Goal: Task Accomplishment & Management: Complete application form

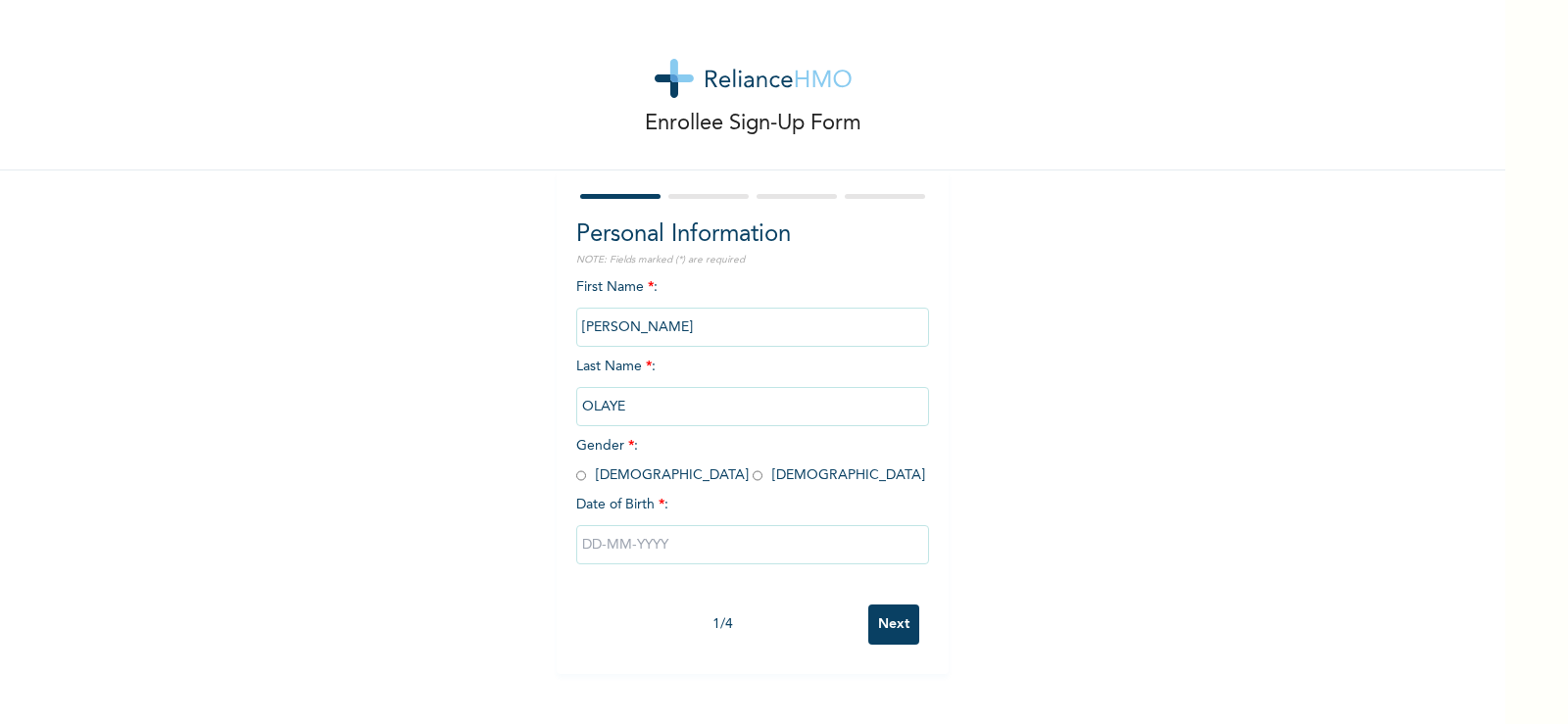
click at [579, 479] on span "Gender * : [DEMOGRAPHIC_DATA] [DEMOGRAPHIC_DATA]" at bounding box center [751, 461] width 349 height 44
click at [577, 476] on input "radio" at bounding box center [582, 476] width 10 height 19
radio input "true"
click at [638, 546] on input "text" at bounding box center [753, 545] width 353 height 40
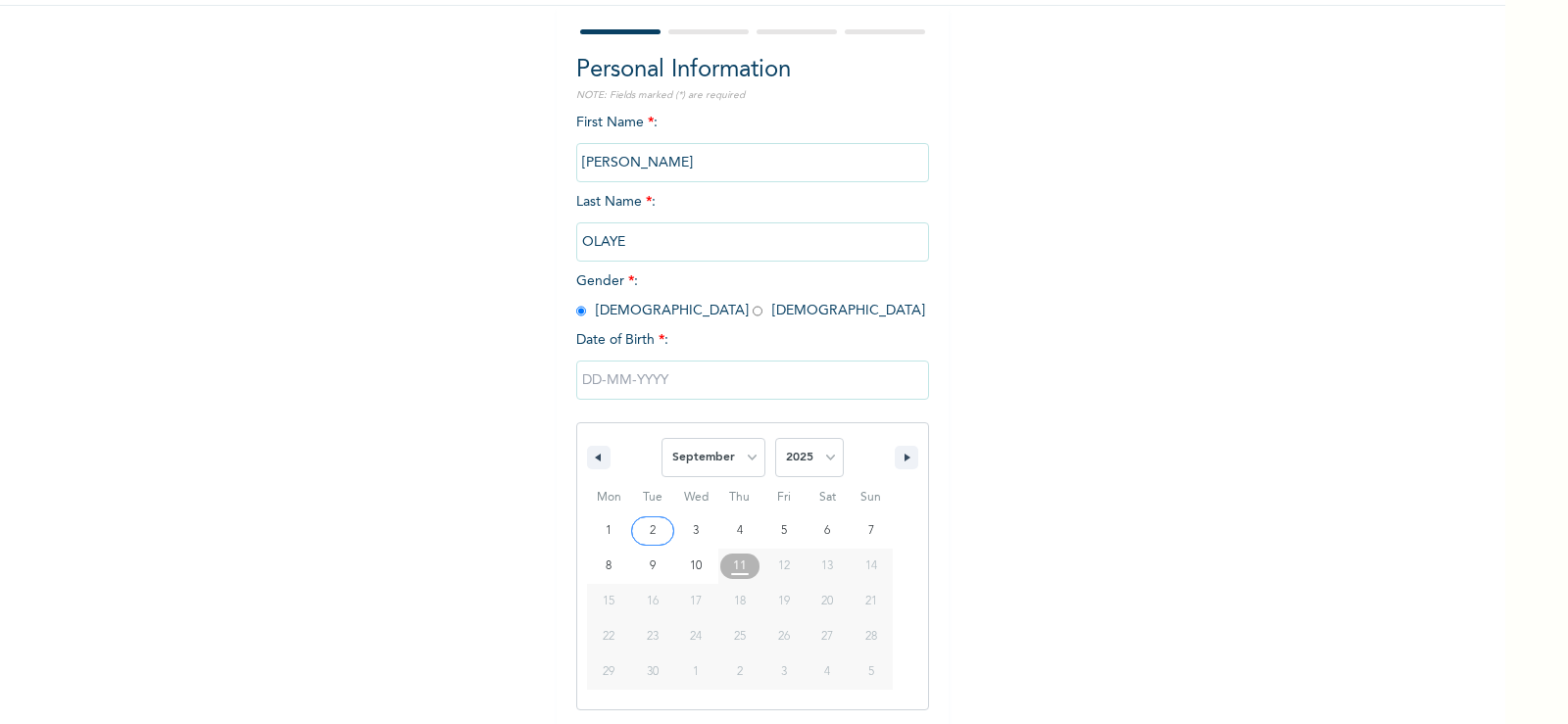
scroll to position [166, 0]
click at [715, 454] on select "January February March April May June July August September October November De…" at bounding box center [713, 456] width 104 height 40
select select "2"
click at [662, 437] on select "January February March April May June July August September October November De…" at bounding box center [713, 456] width 104 height 40
click at [798, 451] on select "2025 2024 2023 2022 2021 2020 2019 2018 2017 2016 2015 2014 2013 2012 2011 2010…" at bounding box center [809, 456] width 68 height 40
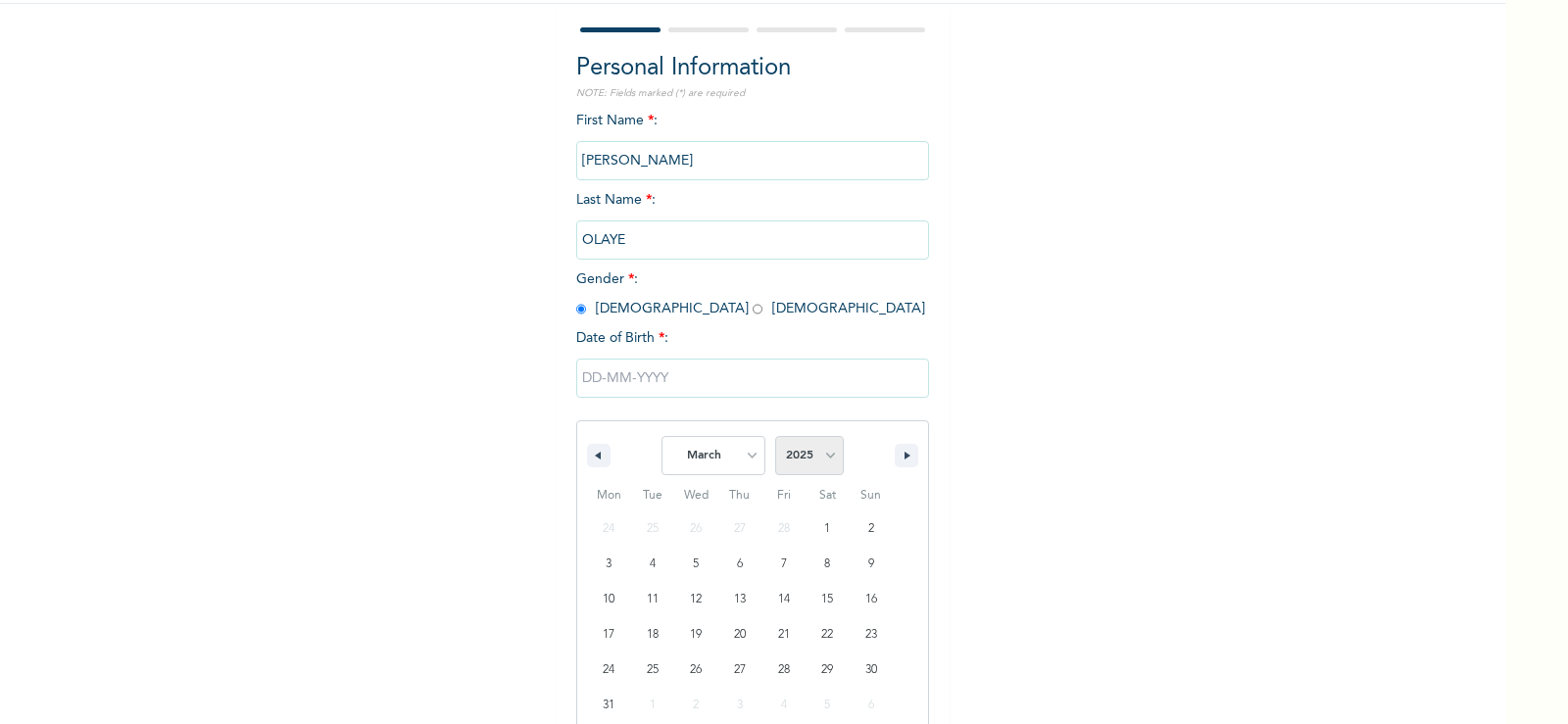
select select "1998"
click at [776, 437] on select "2025 2024 2023 2022 2021 2020 2019 2018 2017 2016 2015 2014 2013 2012 2011 2010…" at bounding box center [809, 456] width 68 height 40
type input "[DATE]"
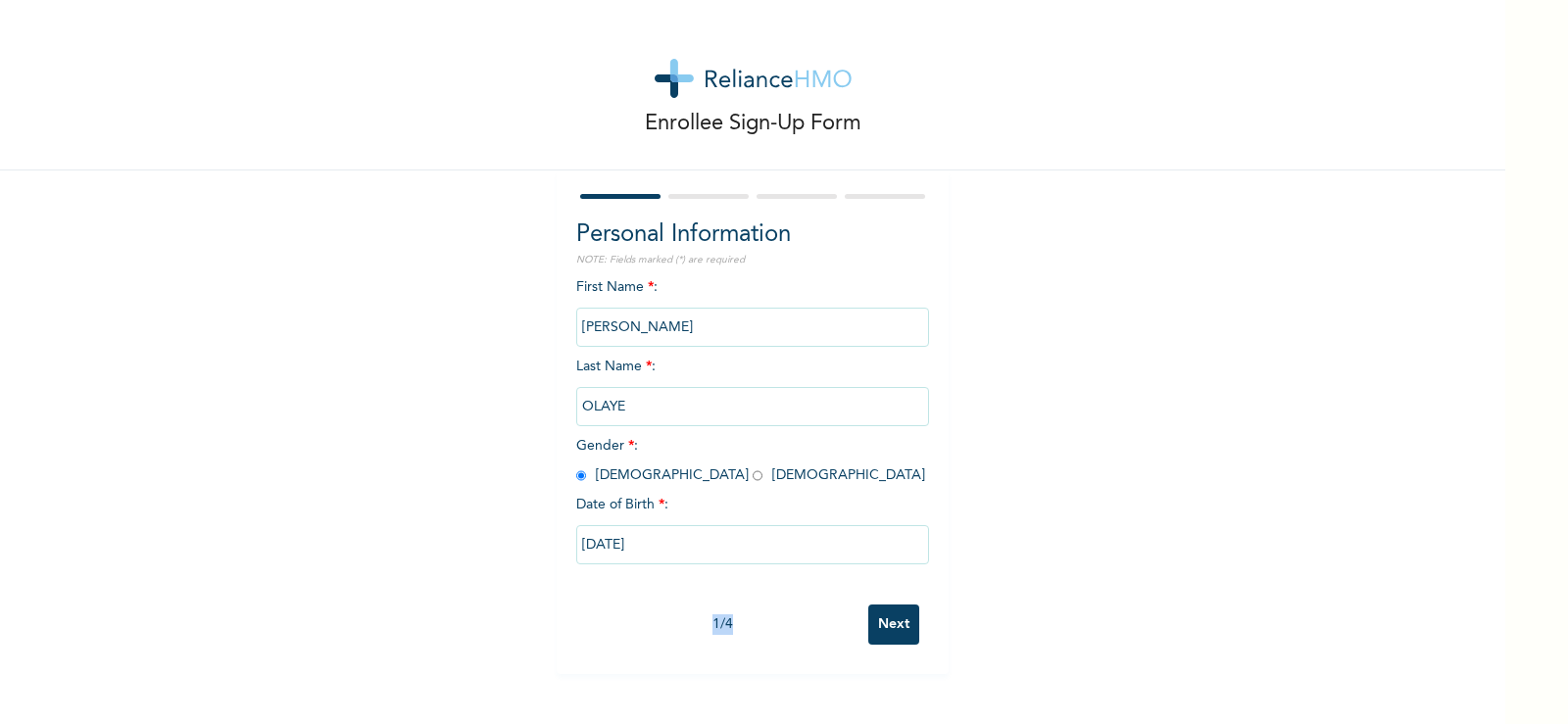
scroll to position [0, 0]
click at [767, 663] on div "Personal Information NOTE: Fields marked (*) are required First Name * : [PERSO…" at bounding box center [753, 421] width 392 height 503
click at [892, 626] on input "Next" at bounding box center [894, 624] width 51 height 41
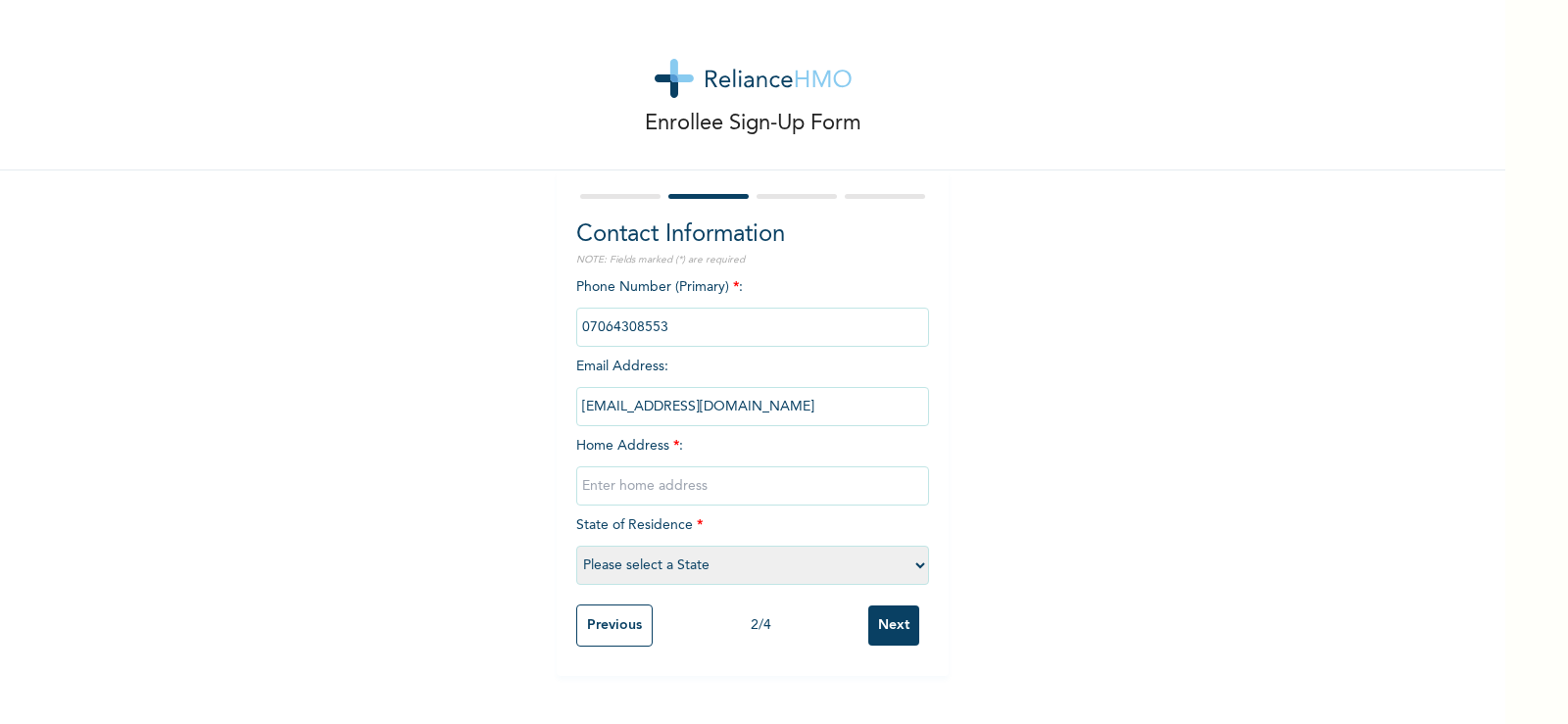
click at [746, 485] on input "text" at bounding box center [753, 487] width 353 height 40
type input "[STREET_ADDRESS] yaba"
select select "25"
click at [876, 633] on input "Next" at bounding box center [894, 625] width 51 height 41
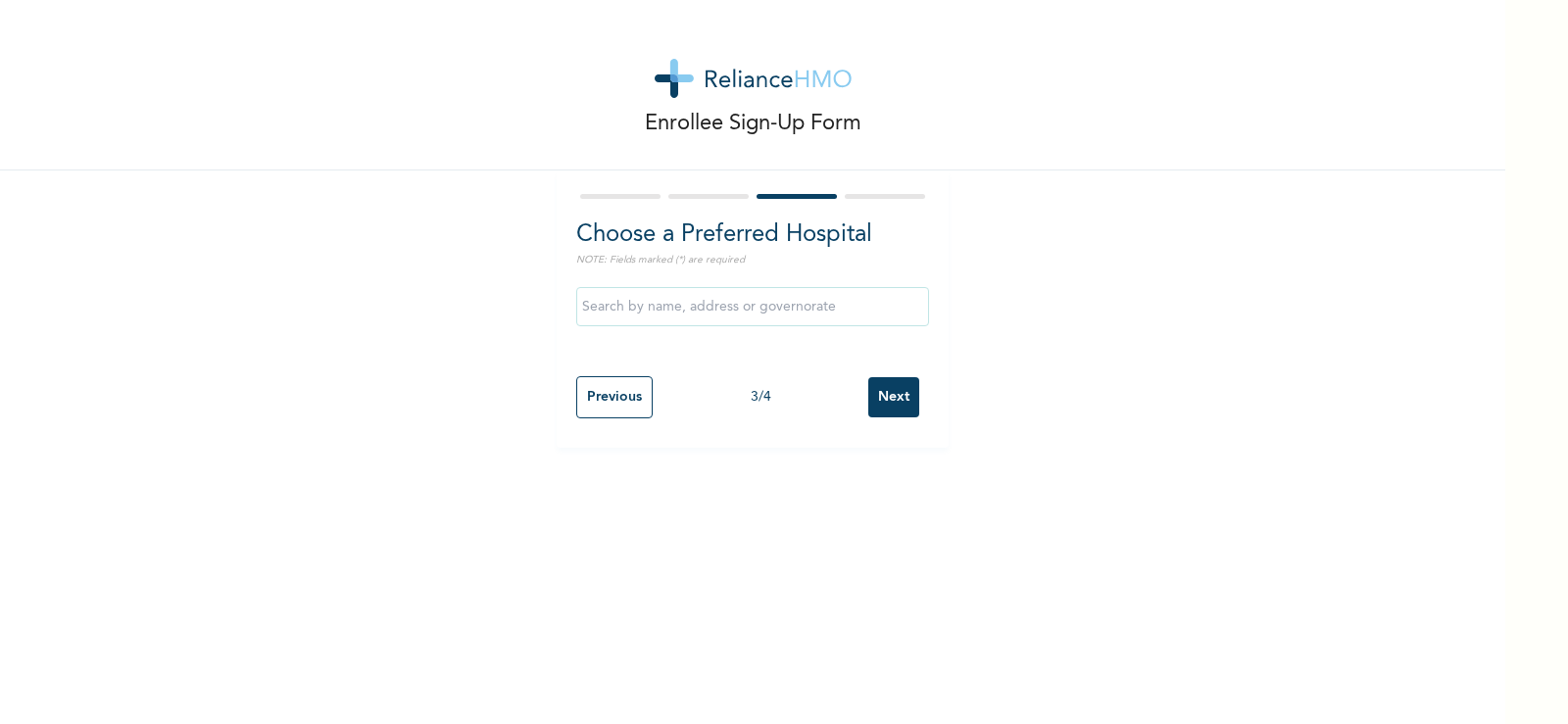
click at [799, 309] on input "text" at bounding box center [753, 307] width 353 height 40
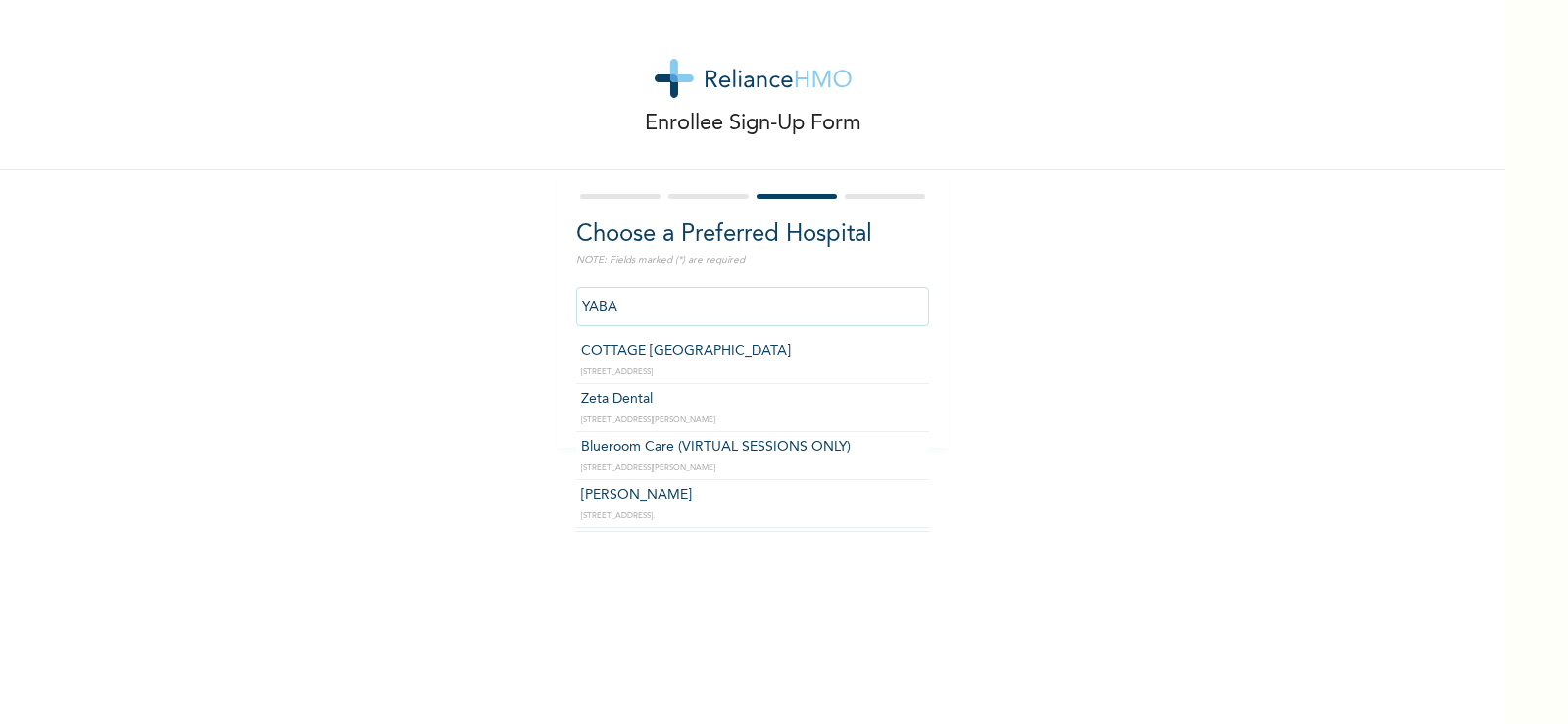
type input "COTTAGE [GEOGRAPHIC_DATA]"
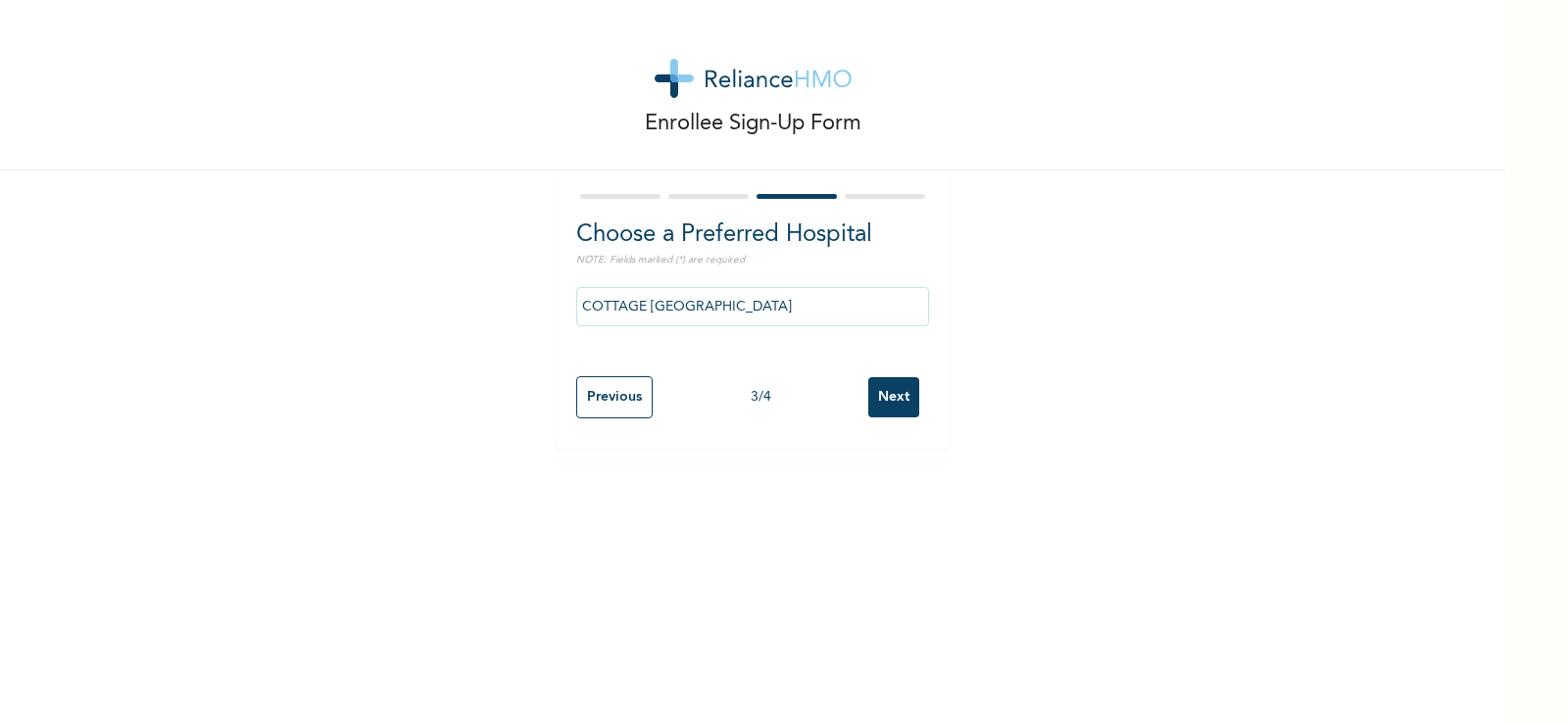
click at [883, 397] on input "Next" at bounding box center [894, 397] width 51 height 41
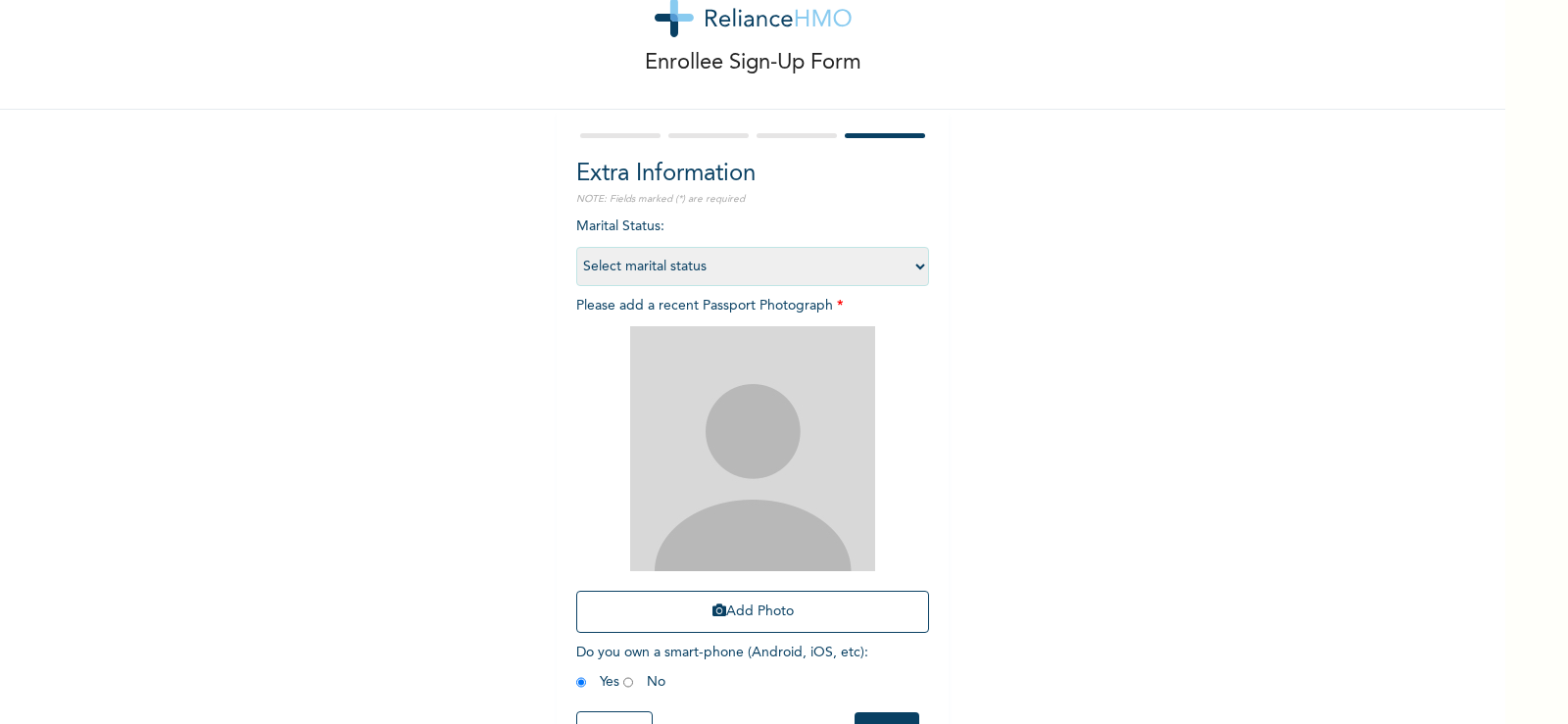
scroll to position [135, 0]
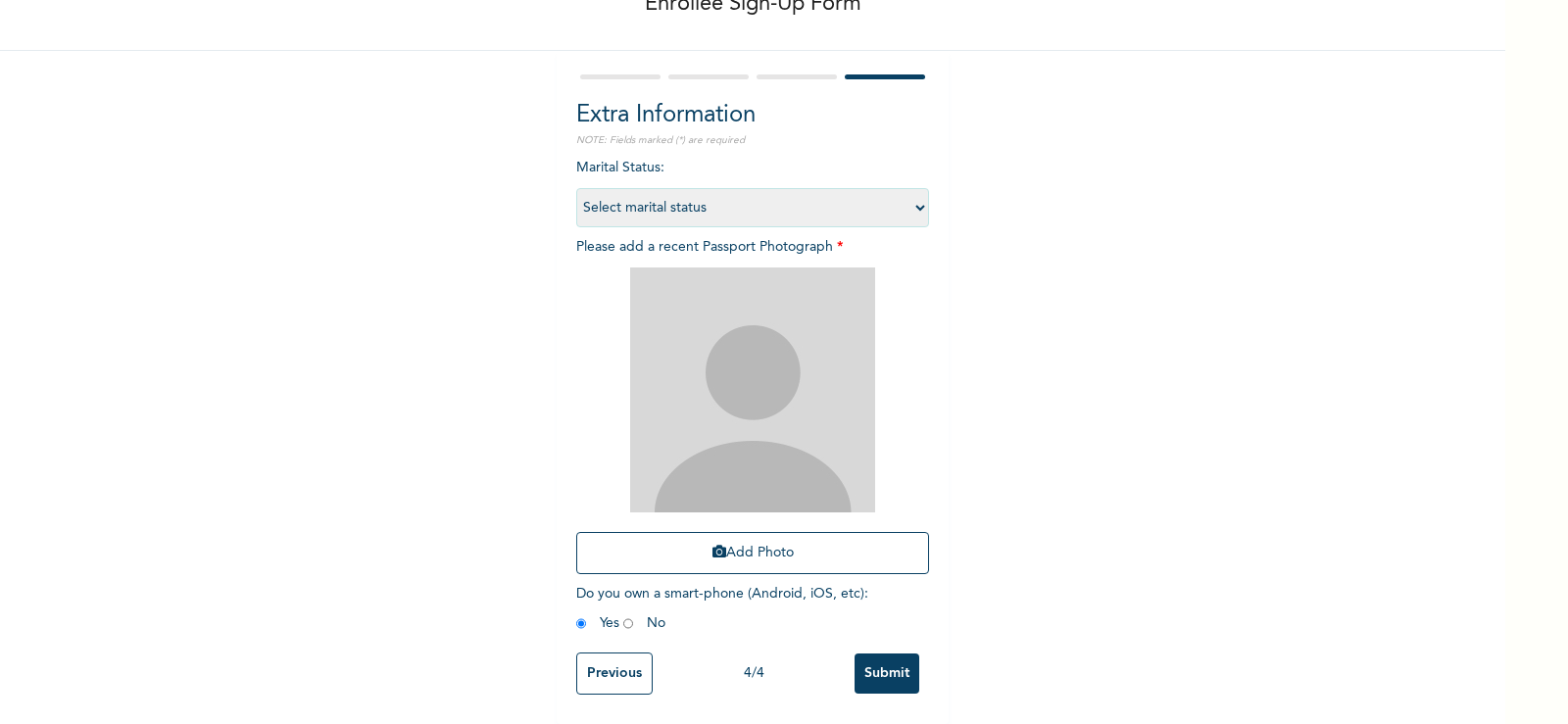
click at [908, 197] on select "Select marital status [DEMOGRAPHIC_DATA] Married [DEMOGRAPHIC_DATA] Widow/[DEMO…" at bounding box center [753, 208] width 353 height 40
select select "1"
click at [577, 188] on select "Select marital status [DEMOGRAPHIC_DATA] Married [DEMOGRAPHIC_DATA] Widow/[DEMO…" at bounding box center [753, 208] width 353 height 40
click at [872, 654] on input "Submit" at bounding box center [886, 674] width 64 height 41
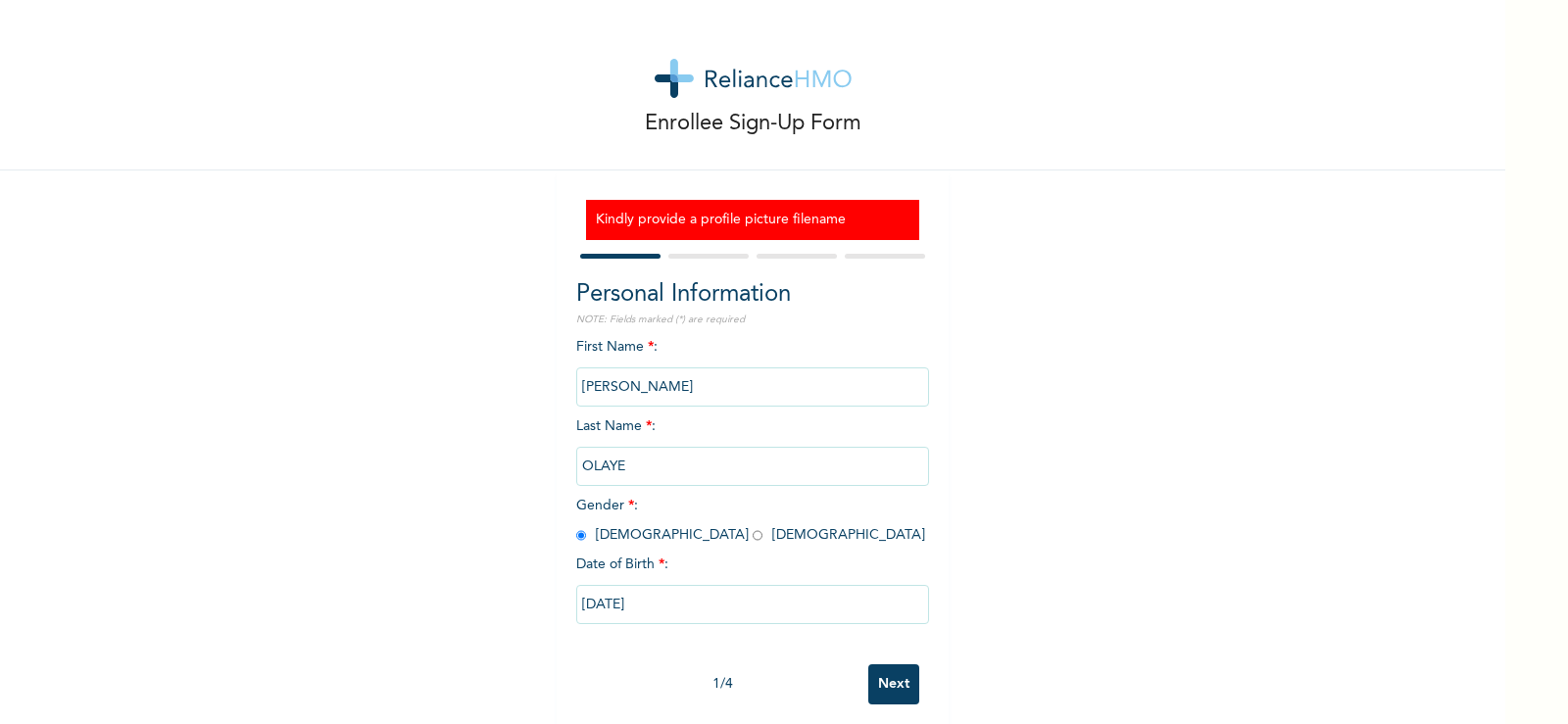
scroll to position [25, 0]
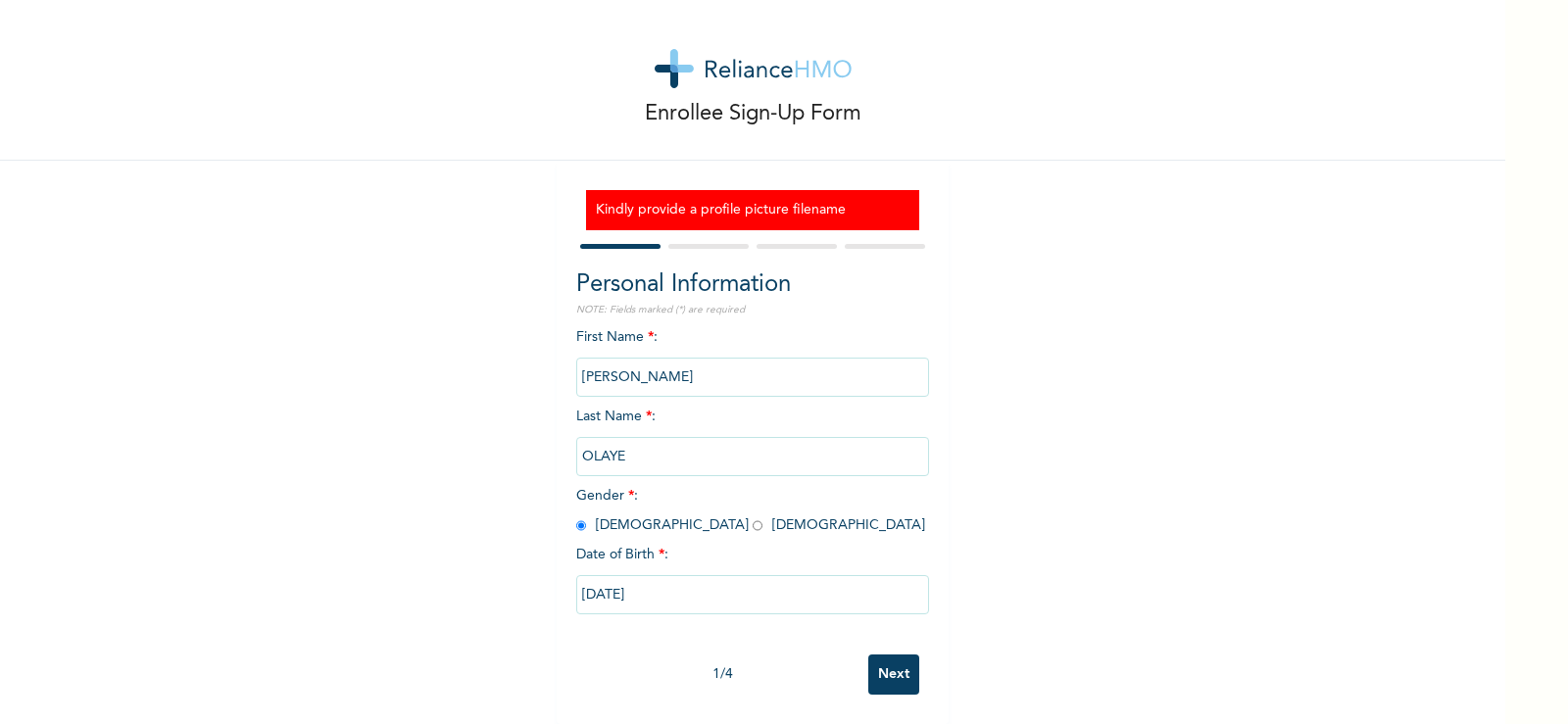
click at [892, 669] on input "Next" at bounding box center [894, 675] width 51 height 41
select select "25"
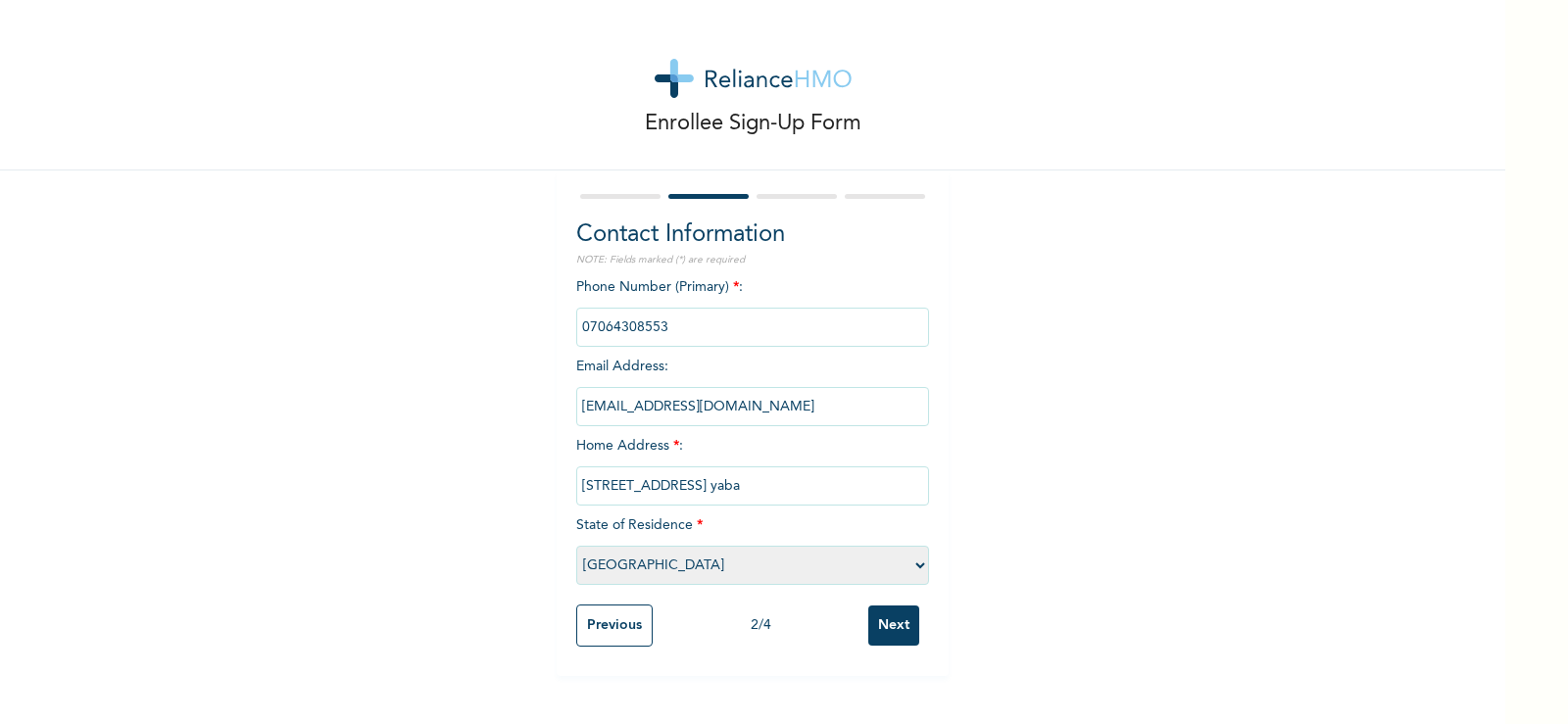
scroll to position [0, 0]
click at [892, 669] on div "Contact Information NOTE: Fields marked (*) are required Phone Number (Primary)…" at bounding box center [753, 422] width 392 height 505
click at [889, 635] on input "Next" at bounding box center [894, 625] width 51 height 41
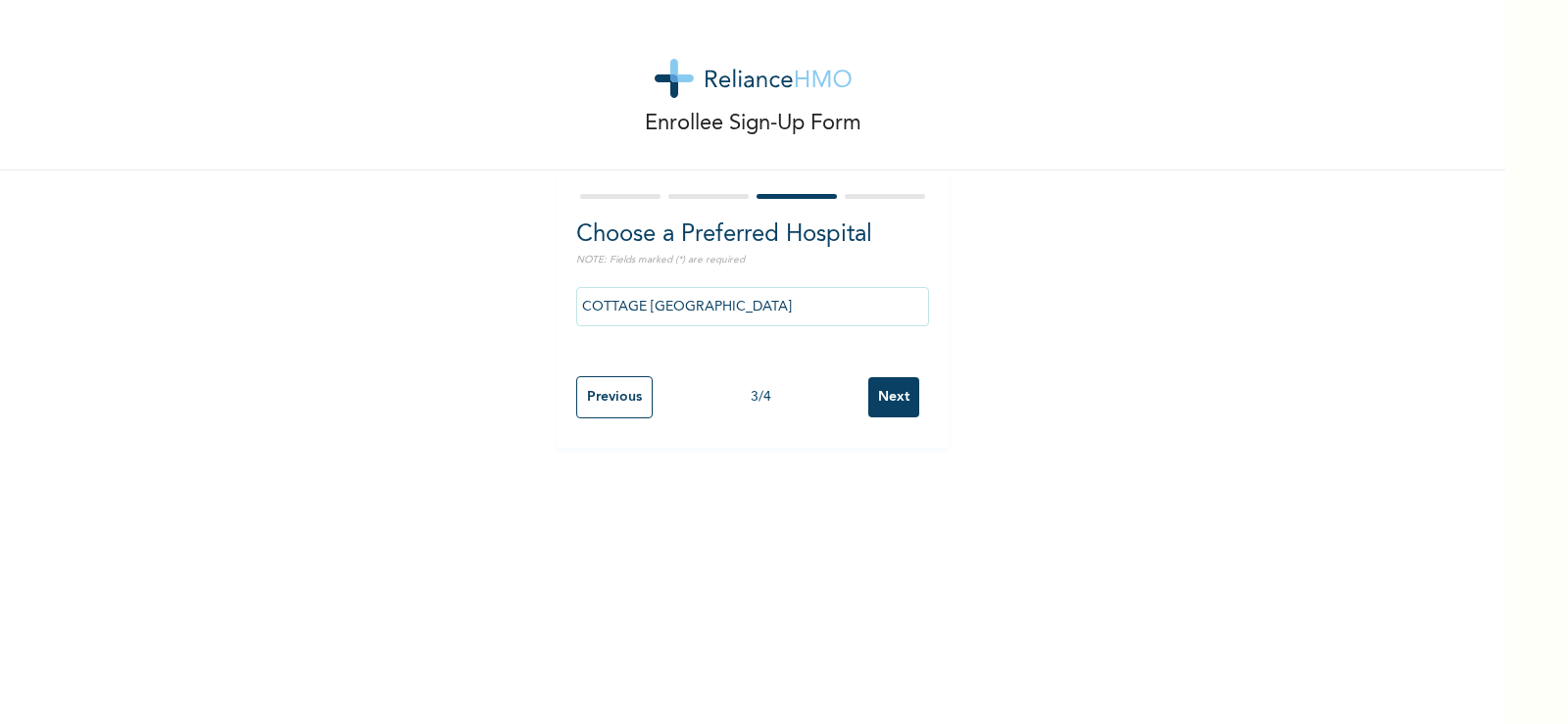
click at [891, 396] on input "Next" at bounding box center [894, 397] width 51 height 41
select select "1"
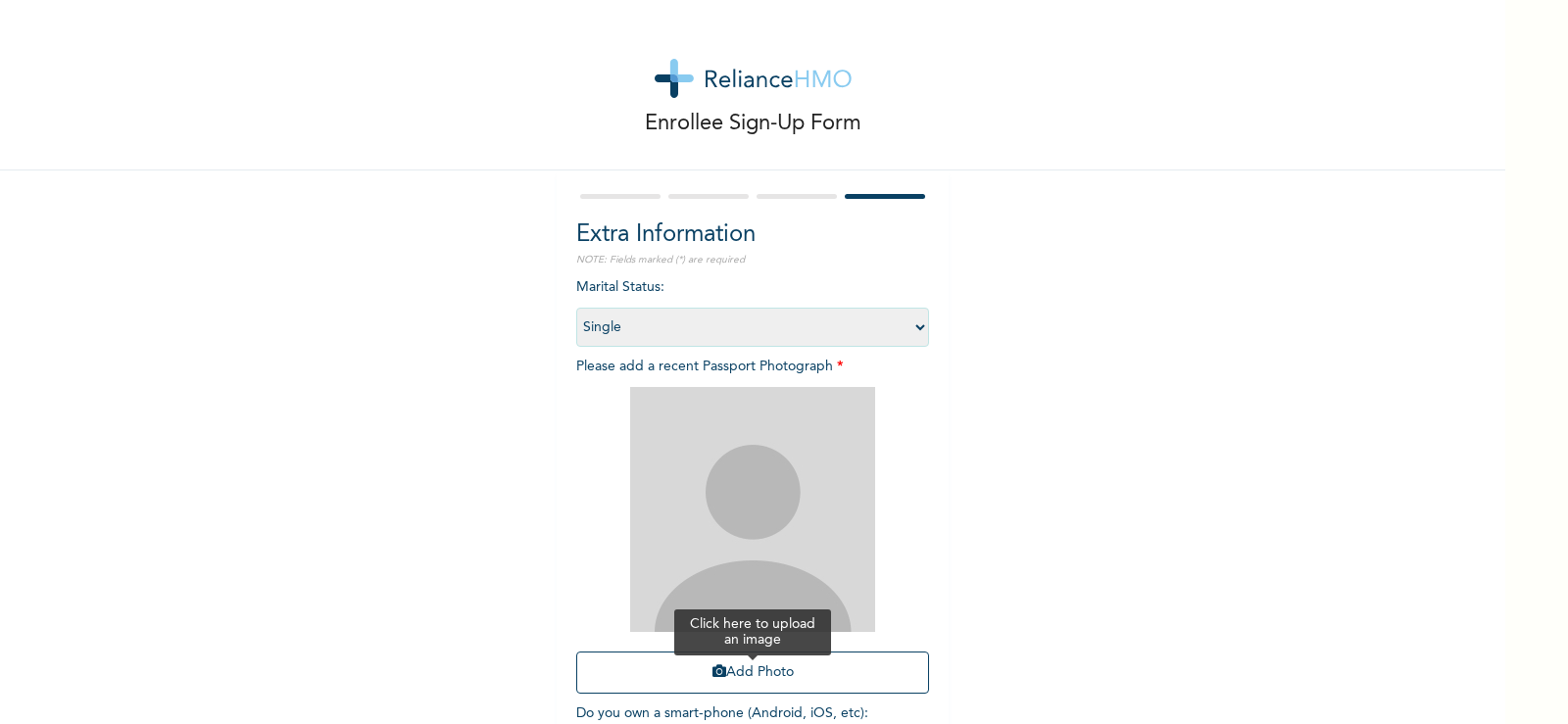
click at [731, 678] on button "Add Photo" at bounding box center [753, 673] width 353 height 43
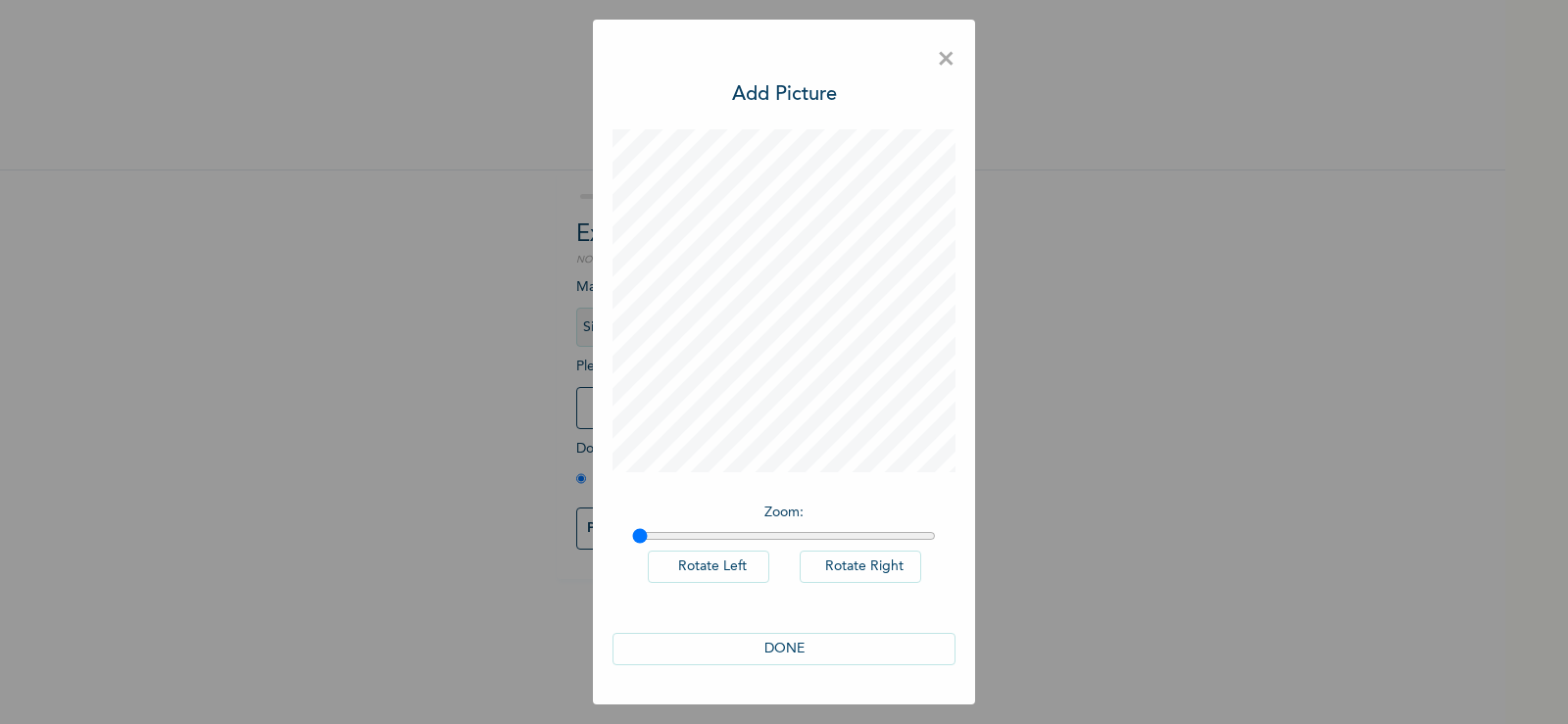
click at [847, 652] on button "DONE" at bounding box center [784, 649] width 343 height 33
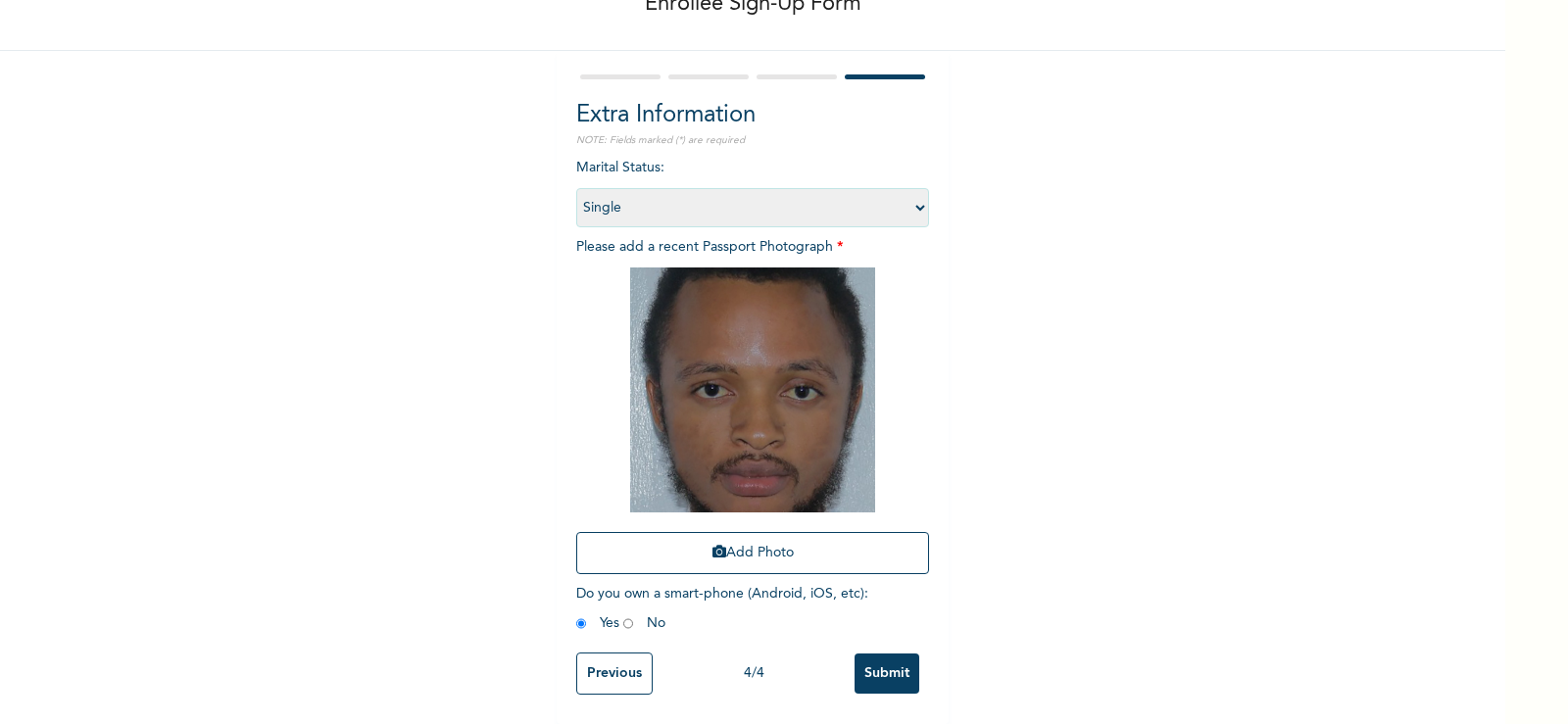
scroll to position [135, 0]
click at [889, 666] on input "Submit" at bounding box center [886, 674] width 64 height 41
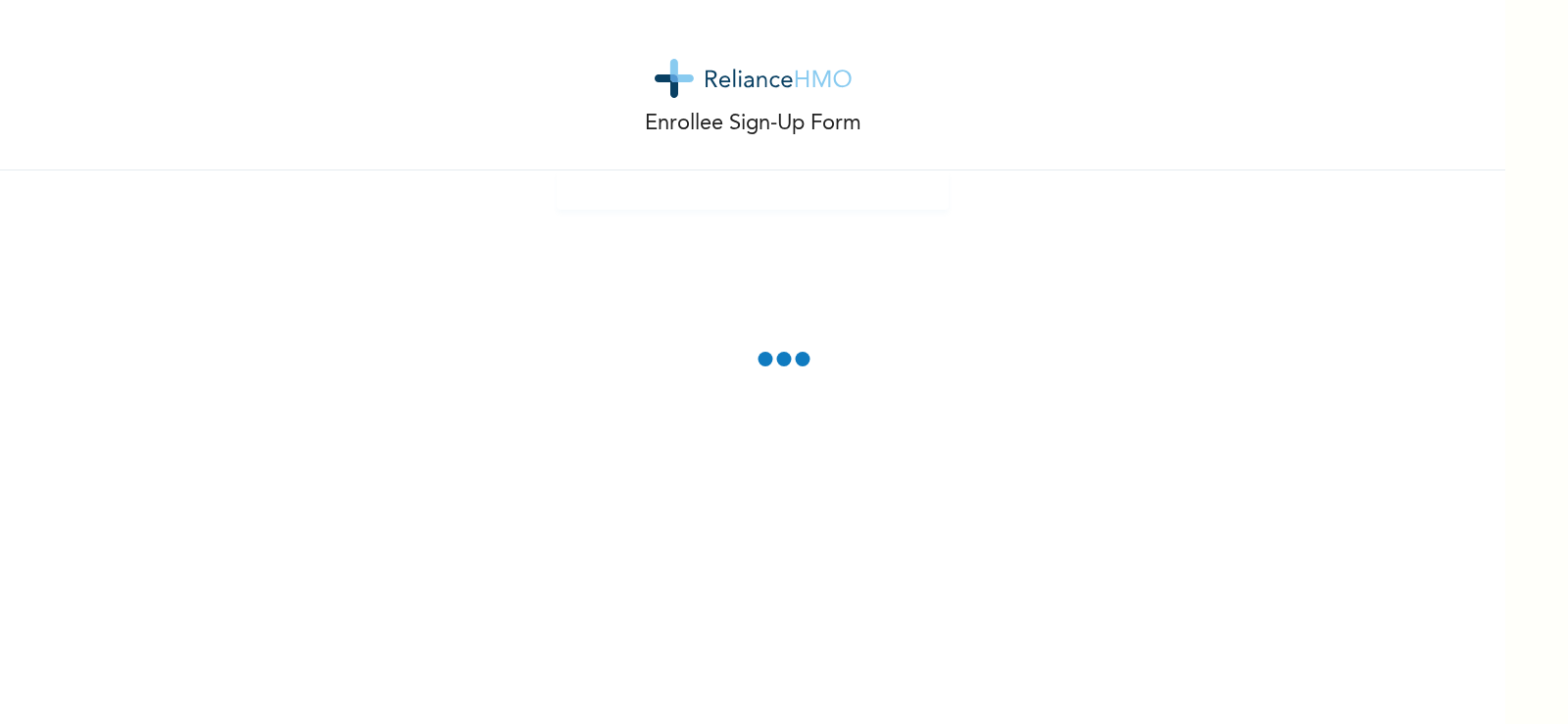
scroll to position [0, 0]
